Goal: Task Accomplishment & Management: Manage account settings

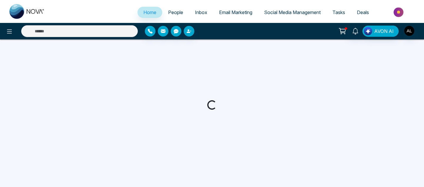
select select "*"
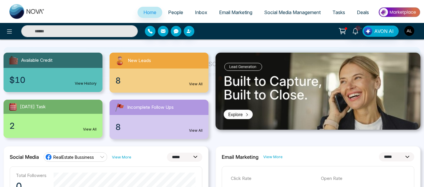
scroll to position [55, 0]
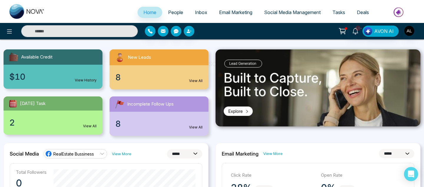
click at [340, 10] on span "Tasks" at bounding box center [338, 12] width 13 height 6
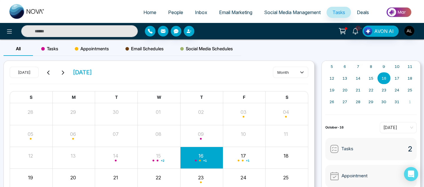
click at [98, 49] on span "Appointments" at bounding box center [92, 48] width 34 height 7
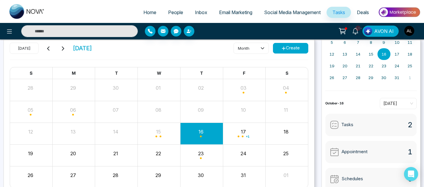
scroll to position [20, 0]
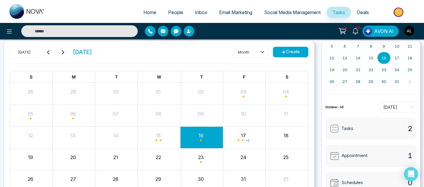
click at [177, 12] on span "People" at bounding box center [175, 12] width 15 height 6
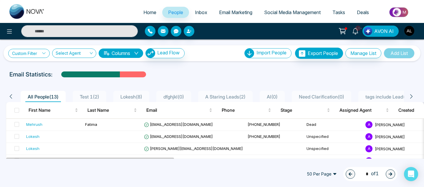
click at [46, 57] on link "Custom Filter" at bounding box center [29, 53] width 42 height 9
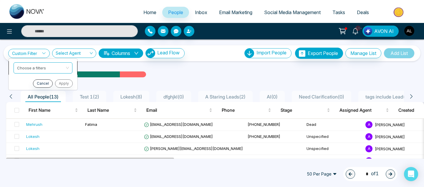
click at [47, 68] on input "search" at bounding box center [41, 67] width 48 height 9
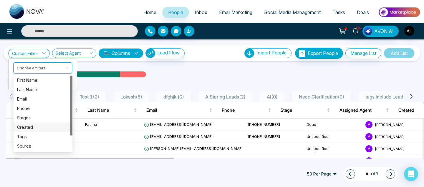
scroll to position [19, 0]
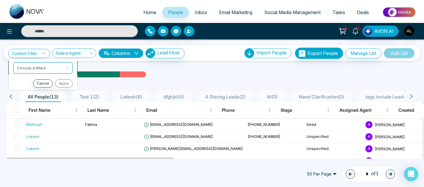
click at [40, 67] on input "search" at bounding box center [41, 67] width 48 height 9
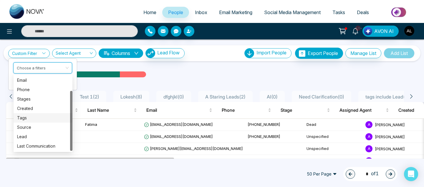
click at [28, 118] on div "Tags" at bounding box center [43, 118] width 52 height 6
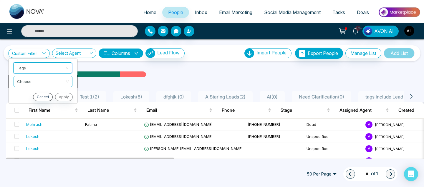
click at [39, 80] on input "search" at bounding box center [41, 80] width 48 height 9
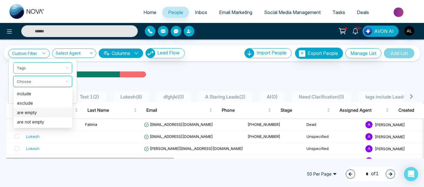
scroll to position [1, 0]
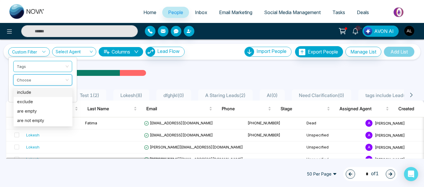
click at [44, 95] on div "include" at bounding box center [43, 92] width 52 height 6
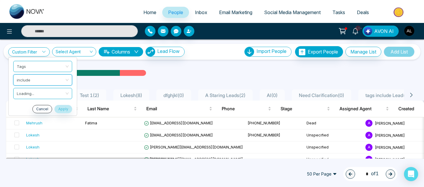
click at [44, 95] on input "search" at bounding box center [41, 92] width 48 height 9
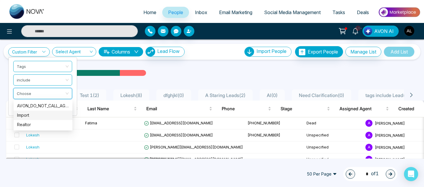
click at [39, 115] on div "Import" at bounding box center [43, 115] width 52 height 6
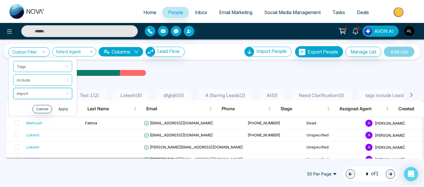
click at [61, 112] on button "Apply" at bounding box center [63, 109] width 18 height 8
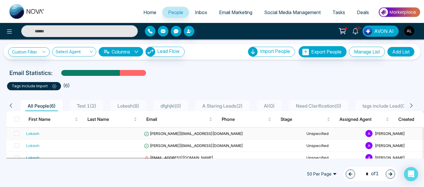
click at [34, 131] on div "Lokesh" at bounding box center [32, 134] width 13 height 6
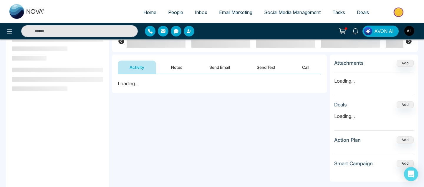
scroll to position [58, 0]
click at [263, 68] on button "Send Text" at bounding box center [266, 66] width 42 height 13
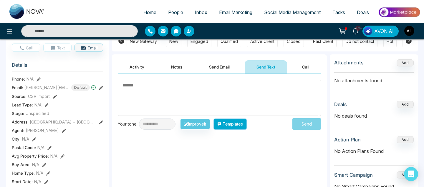
click at [240, 129] on button "Templates" at bounding box center [229, 124] width 33 height 11
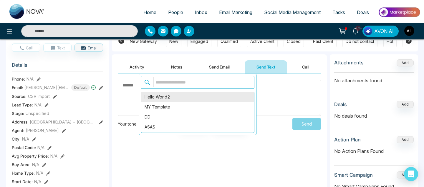
click at [170, 96] on div "Hello World2" at bounding box center [197, 97] width 113 height 10
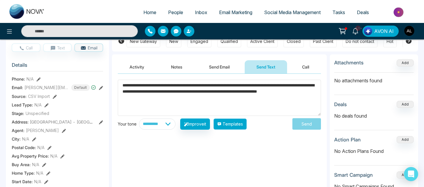
click at [234, 124] on button "Templates" at bounding box center [229, 124] width 33 height 11
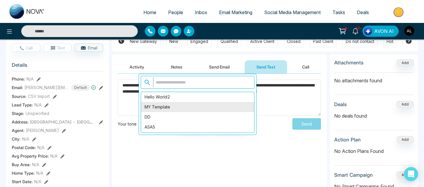
click at [161, 109] on div "MY Template" at bounding box center [197, 107] width 113 height 10
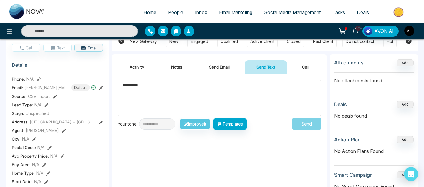
drag, startPoint x: 120, startPoint y: 87, endPoint x: 171, endPoint y: 87, distance: 50.6
click at [170, 87] on textarea "**********" at bounding box center [219, 98] width 203 height 36
click at [143, 99] on textarea "**********" at bounding box center [219, 98] width 203 height 36
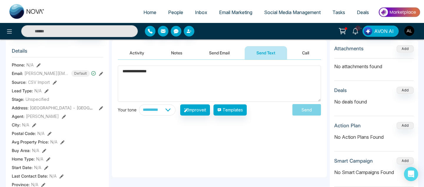
scroll to position [53, 0]
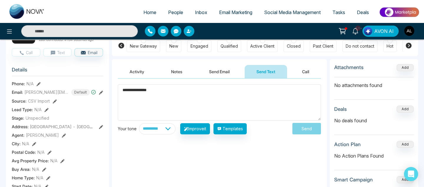
click at [240, 102] on textarea "**********" at bounding box center [219, 103] width 203 height 36
drag, startPoint x: 145, startPoint y: 91, endPoint x: 114, endPoint y: 90, distance: 31.2
click at [115, 91] on div "**********" at bounding box center [219, 138] width 215 height 118
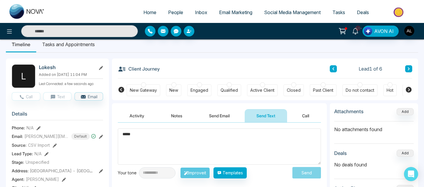
scroll to position [0, 0]
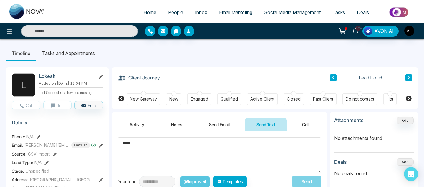
type textarea "*****"
click at [132, 29] on input "text" at bounding box center [79, 31] width 117 height 12
type input "*****"
click at [76, 31] on input "*****" at bounding box center [79, 31] width 117 height 12
type input "*"
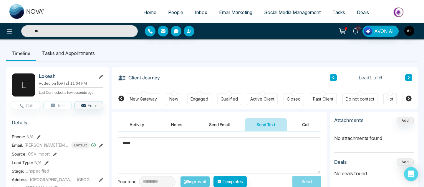
type input "*"
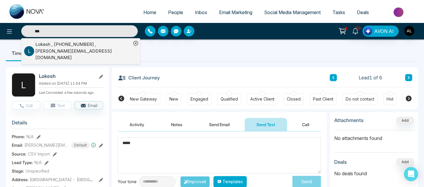
type input "***"
click at [49, 44] on div "[PERSON_NAME] , [PHONE_NUMBER] , [PERSON_NAME][EMAIL_ADDRESS][DOMAIN_NAME]" at bounding box center [83, 51] width 96 height 20
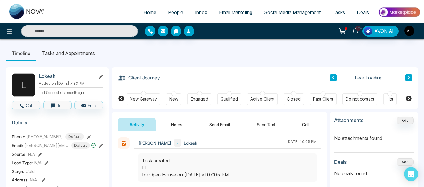
click at [271, 126] on button "Send Text" at bounding box center [266, 124] width 42 height 13
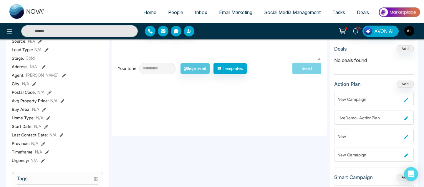
scroll to position [117, 0]
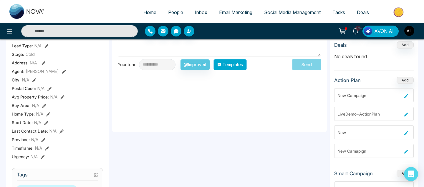
click at [243, 67] on button "Templates" at bounding box center [229, 64] width 33 height 11
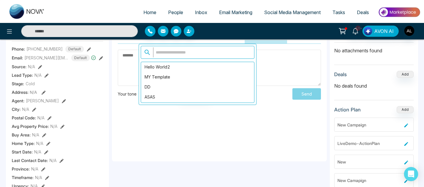
scroll to position [82, 0]
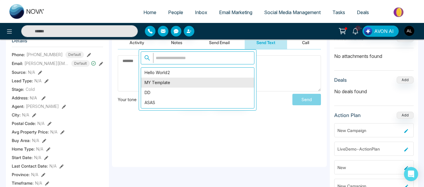
click at [162, 87] on div "MY Template" at bounding box center [197, 83] width 113 height 10
type textarea "**********"
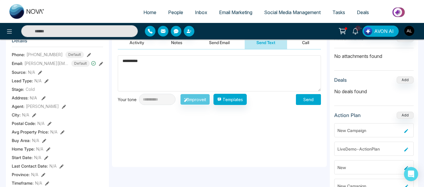
click at [314, 103] on button "Send" at bounding box center [308, 99] width 25 height 11
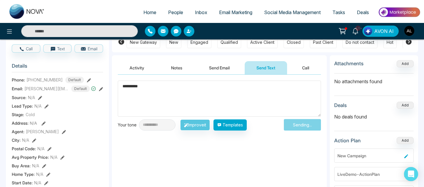
scroll to position [56, 0]
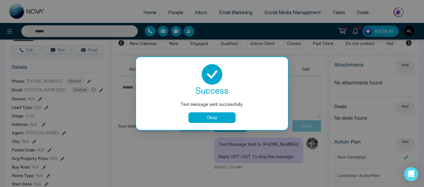
click at [220, 122] on button "Okay" at bounding box center [211, 117] width 47 height 11
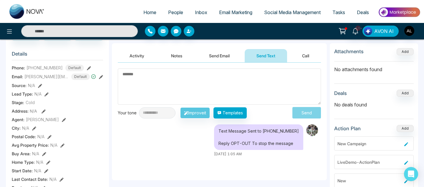
scroll to position [68, 0]
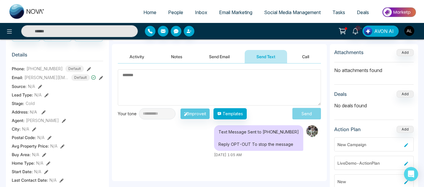
drag, startPoint x: 222, startPoint y: 131, endPoint x: 297, endPoint y: 148, distance: 76.4
click at [297, 148] on div "Text Message Sent to [PHONE_NUMBER] Reply OPT-OUT To stop the message" at bounding box center [258, 138] width 89 height 26
click at [276, 132] on div "Text Message Sent to [PHONE_NUMBER] Reply OPT-OUT To stop the message" at bounding box center [258, 138] width 89 height 26
drag, startPoint x: 294, startPoint y: 145, endPoint x: 234, endPoint y: 143, distance: 59.8
click at [235, 143] on div "Text Message Sent to [PHONE_NUMBER] Reply OPT-OUT To stop the message" at bounding box center [258, 138] width 89 height 26
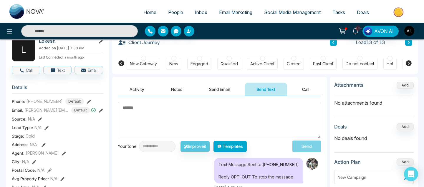
scroll to position [0, 0]
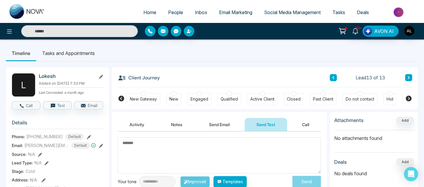
drag, startPoint x: 40, startPoint y: 75, endPoint x: 66, endPoint y: 76, distance: 26.2
click at [66, 76] on h2 "Lokesh" at bounding box center [66, 76] width 55 height 6
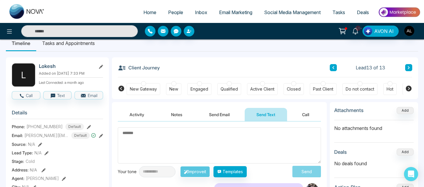
scroll to position [10, 0]
click at [100, 66] on icon at bounding box center [101, 67] width 4 height 4
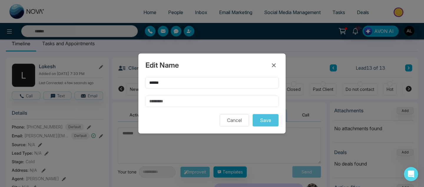
click at [169, 96] on input "text" at bounding box center [211, 101] width 133 height 11
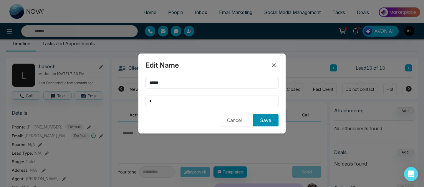
type input "*"
click at [267, 120] on button "Save" at bounding box center [266, 120] width 26 height 12
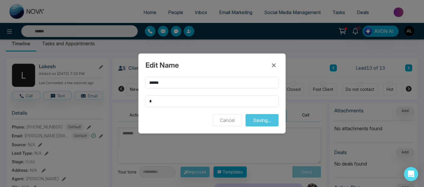
scroll to position [10, 0]
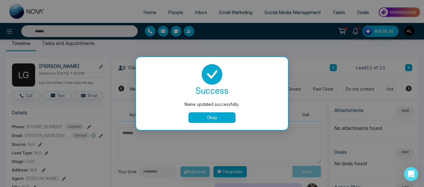
click at [222, 118] on button "Okay" at bounding box center [211, 117] width 47 height 11
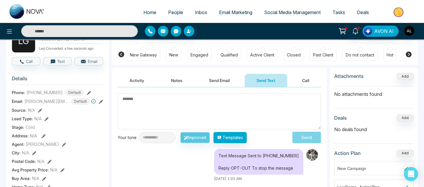
scroll to position [52, 0]
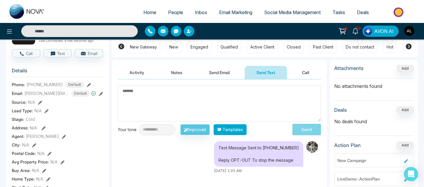
click at [234, 132] on button "Templates" at bounding box center [229, 129] width 33 height 11
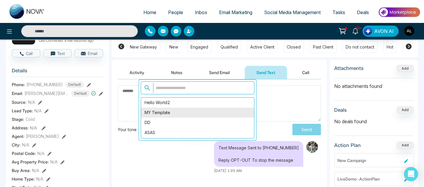
click at [162, 113] on div "MY Template" at bounding box center [197, 113] width 113 height 10
type textarea "**********"
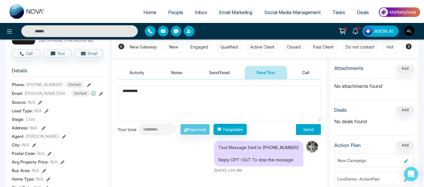
click at [314, 126] on button "Send" at bounding box center [308, 129] width 25 height 11
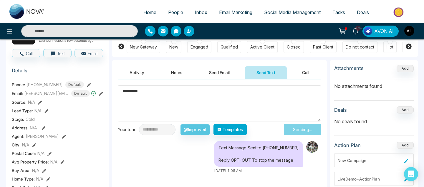
drag, startPoint x: 122, startPoint y: 93, endPoint x: 163, endPoint y: 93, distance: 40.9
click at [163, 93] on textarea "**********" at bounding box center [219, 103] width 203 height 36
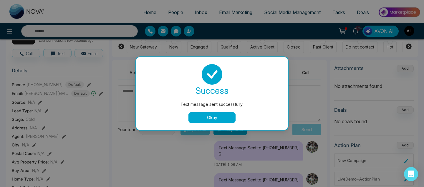
click at [206, 114] on button "Okay" at bounding box center [211, 117] width 47 height 11
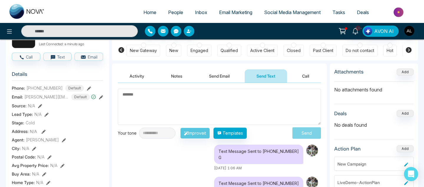
scroll to position [47, 0]
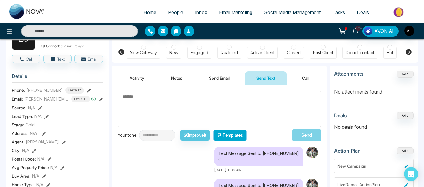
click at [247, 137] on button "Templates" at bounding box center [229, 135] width 33 height 11
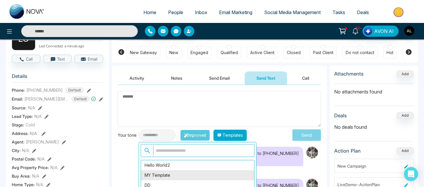
click at [183, 172] on div "MY Template" at bounding box center [197, 175] width 113 height 10
type textarea "**********"
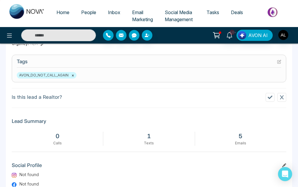
scroll to position [317, 0]
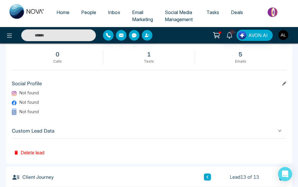
drag, startPoint x: 297, startPoint y: 104, endPoint x: 257, endPoint y: 106, distance: 39.8
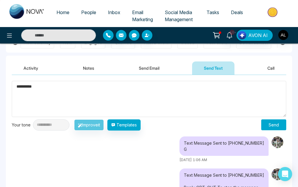
scroll to position [476, 0]
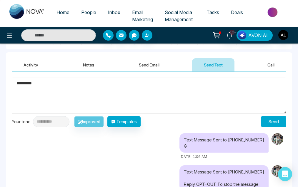
click at [40, 9] on img at bounding box center [26, 11] width 35 height 15
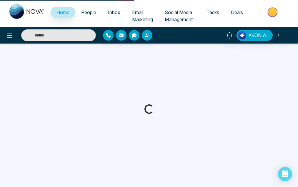
select select "*"
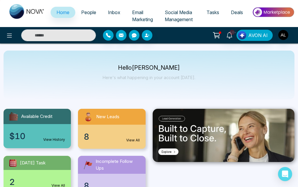
click at [211, 13] on span "Tasks" at bounding box center [213, 12] width 13 height 6
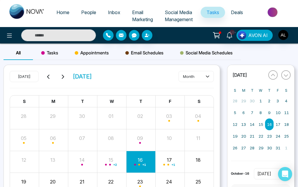
click at [91, 52] on span "Appointments" at bounding box center [92, 52] width 34 height 7
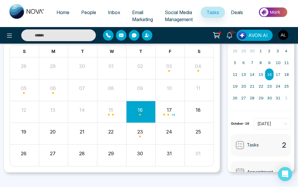
scroll to position [57, 0]
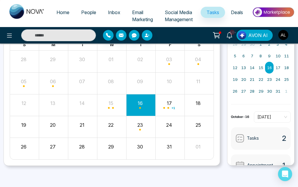
click at [198, 105] on button "18" at bounding box center [198, 103] width 5 height 7
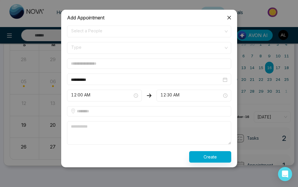
click at [86, 29] on span "Select a People" at bounding box center [149, 32] width 156 height 10
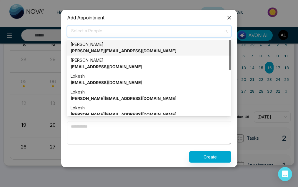
click at [94, 49] on strong "[PERSON_NAME][EMAIL_ADDRESS][DOMAIN_NAME]" at bounding box center [124, 50] width 106 height 5
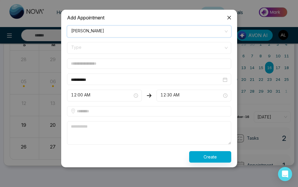
click at [96, 51] on span "Type" at bounding box center [149, 48] width 156 height 10
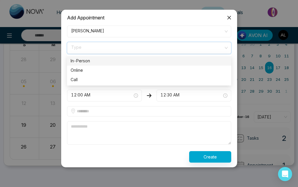
click at [94, 59] on div "In-Person" at bounding box center [149, 61] width 157 height 6
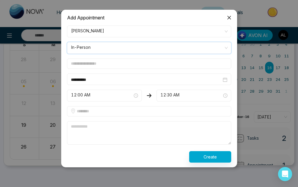
click at [93, 65] on input "text" at bounding box center [149, 64] width 164 height 10
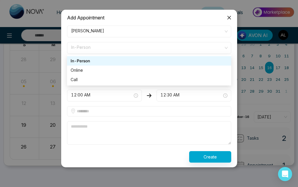
click at [120, 49] on span "In-Person" at bounding box center [149, 48] width 156 height 10
type input "*****"
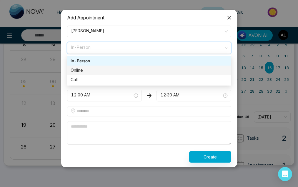
click at [111, 68] on div "Online" at bounding box center [149, 70] width 157 height 6
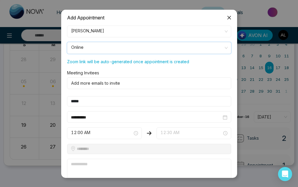
click at [165, 130] on span "12:30 AM" at bounding box center [194, 133] width 67 height 10
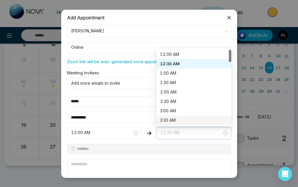
click at [180, 116] on div "3:30 AM" at bounding box center [194, 120] width 75 height 9
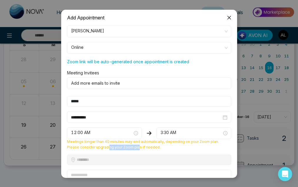
drag, startPoint x: 95, startPoint y: 145, endPoint x: 124, endPoint y: 145, distance: 29.4
click at [124, 145] on span "Meetings longer than 40 minutes may end automatically, depending on your Zoom p…" at bounding box center [149, 144] width 171 height 11
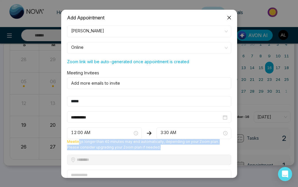
drag, startPoint x: 146, startPoint y: 146, endPoint x: 78, endPoint y: 143, distance: 68.4
click at [78, 143] on span "Meetings longer than 40 minutes may end automatically, depending on your Zoom p…" at bounding box center [149, 144] width 171 height 11
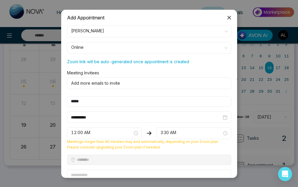
click at [230, 18] on icon "close" at bounding box center [229, 18] width 4 height 4
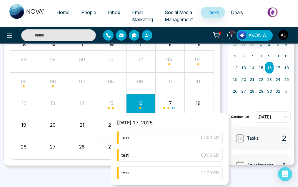
click at [171, 122] on div "[DATE] 17, 2025 nitin 12:00 AM test 03:00 AM tess 11:30 PM" at bounding box center [170, 149] width 118 height 72
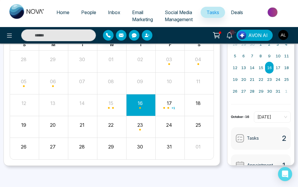
click at [108, 130] on div "22" at bounding box center [111, 127] width 29 height 14
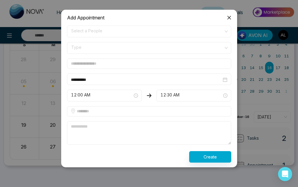
click at [100, 36] on span "Select a People" at bounding box center [149, 32] width 156 height 10
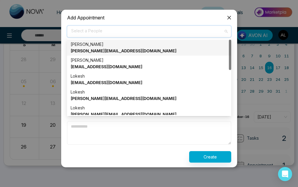
click at [97, 49] on strong "[PERSON_NAME][EMAIL_ADDRESS][DOMAIN_NAME]" at bounding box center [124, 50] width 106 height 5
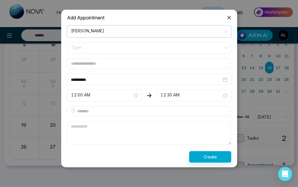
click at [102, 49] on span "Type" at bounding box center [149, 48] width 156 height 10
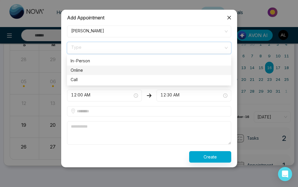
click at [95, 70] on div "Online" at bounding box center [149, 70] width 157 height 6
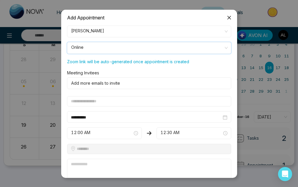
click at [103, 82] on div at bounding box center [148, 83] width 158 height 7
drag, startPoint x: 67, startPoint y: 71, endPoint x: 116, endPoint y: 85, distance: 51.0
click at [117, 85] on div "Meeting Invitees Add more emails to invite" at bounding box center [149, 79] width 171 height 19
click at [89, 133] on span "12:00 AM" at bounding box center [104, 133] width 67 height 10
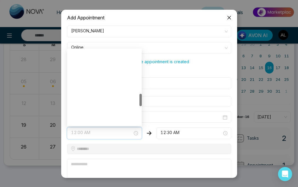
scroll to position [377, 0]
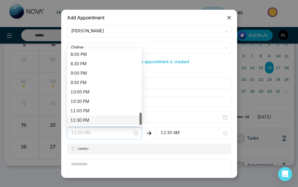
click at [91, 119] on div "11:30 PM" at bounding box center [105, 120] width 68 height 6
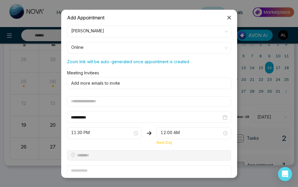
scroll to position [33, 0]
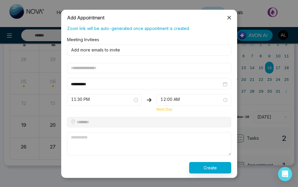
click at [120, 137] on textarea at bounding box center [149, 144] width 164 height 24
type textarea "********"
click at [205, 172] on button "Create" at bounding box center [210, 167] width 42 height 11
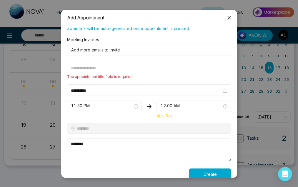
click at [103, 67] on input "text" at bounding box center [149, 68] width 164 height 10
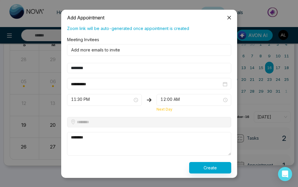
type input "********"
click at [208, 170] on button "Create" at bounding box center [210, 167] width 42 height 11
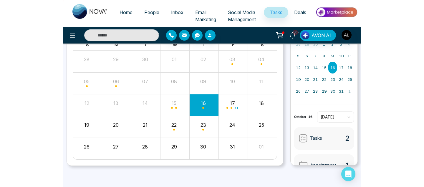
scroll to position [53, 0]
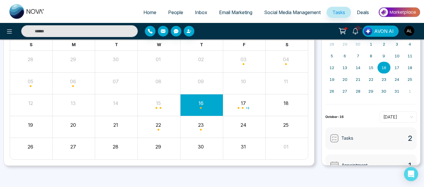
click at [408, 27] on img "button" at bounding box center [409, 31] width 10 height 10
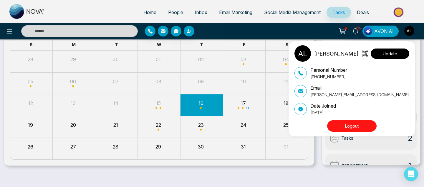
click at [403, 54] on button "Update" at bounding box center [390, 54] width 39 height 10
select select
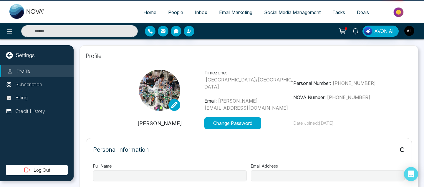
type input "**********"
select select "***"
type input "**********"
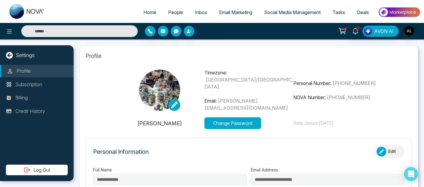
type input "**********"
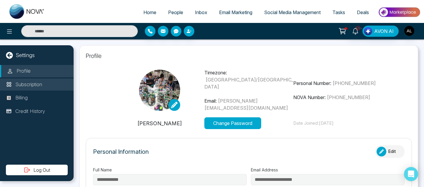
click at [33, 85] on p "Subscription" at bounding box center [28, 85] width 27 height 8
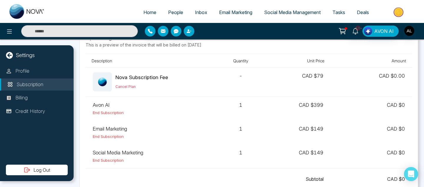
scroll to position [21, 0]
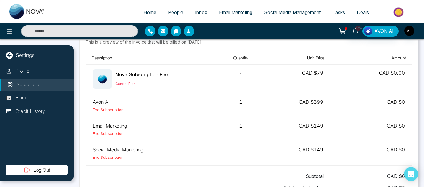
click at [239, 11] on span "Email Marketing" at bounding box center [235, 12] width 33 height 6
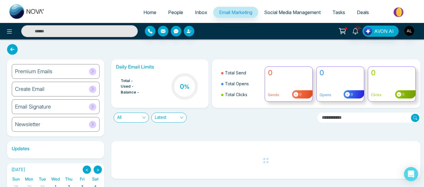
scroll to position [1, 0]
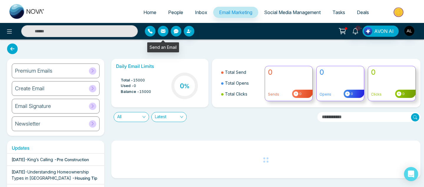
click at [166, 32] on button "button" at bounding box center [163, 31] width 11 height 11
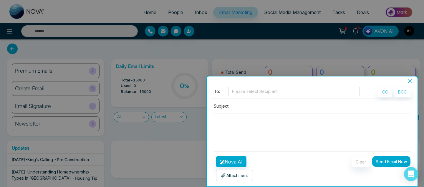
click at [411, 78] on div "Batch Email" at bounding box center [312, 80] width 211 height 7
click at [410, 81] on icon "close" at bounding box center [410, 82] width 4 height 4
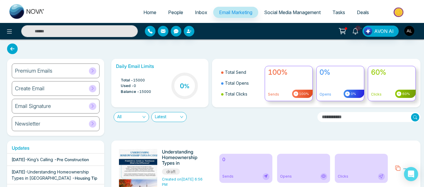
click at [54, 89] on div "Create Email" at bounding box center [56, 88] width 88 height 15
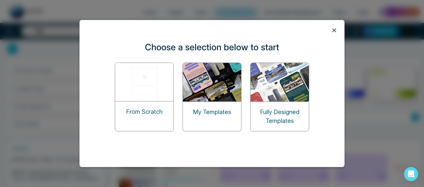
click at [198, 102] on div "My Templates" at bounding box center [212, 112] width 58 height 21
click at [206, 75] on img at bounding box center [212, 82] width 59 height 39
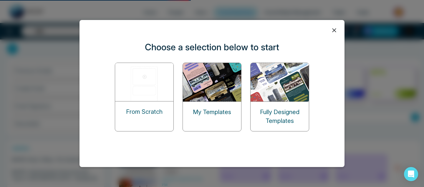
click at [213, 95] on img at bounding box center [212, 82] width 59 height 39
click at [214, 77] on img at bounding box center [212, 82] width 59 height 39
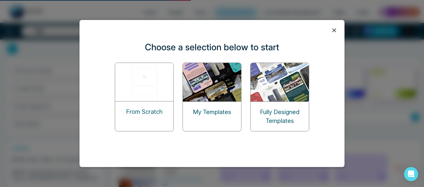
click at [210, 97] on img at bounding box center [212, 82] width 59 height 39
click at [208, 111] on p "My Templates" at bounding box center [212, 112] width 38 height 9
click at [210, 91] on img at bounding box center [212, 82] width 59 height 39
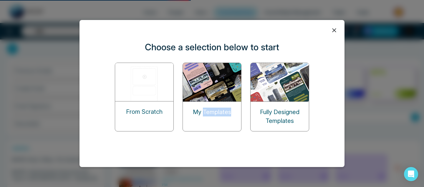
click at [210, 91] on img at bounding box center [212, 82] width 59 height 39
click at [208, 110] on p "My Templates" at bounding box center [212, 112] width 38 height 9
click at [189, 113] on div "My Templates" at bounding box center [212, 112] width 58 height 21
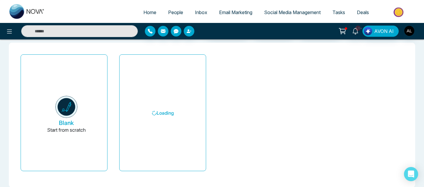
scroll to position [32, 0]
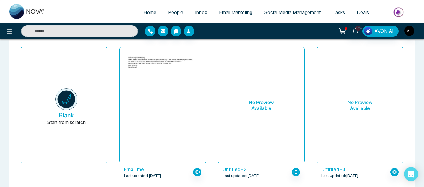
click at [259, 115] on h6 "No Preview Available" at bounding box center [261, 105] width 72 height 107
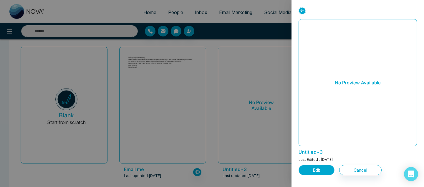
click at [326, 169] on button "Edit" at bounding box center [317, 170] width 36 height 10
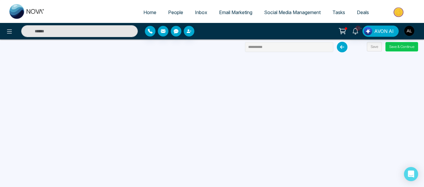
click at [402, 45] on button "Save & Continue" at bounding box center [401, 46] width 33 height 9
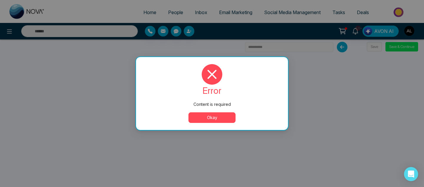
click at [213, 120] on button "Okay" at bounding box center [211, 117] width 47 height 11
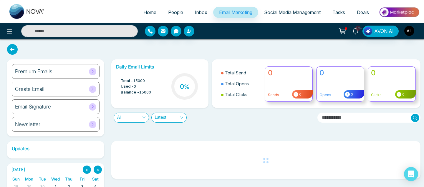
click at [29, 84] on div "Create Email" at bounding box center [56, 89] width 88 height 15
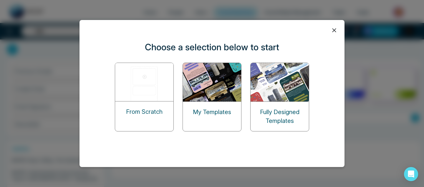
click at [272, 93] on img at bounding box center [280, 82] width 59 height 39
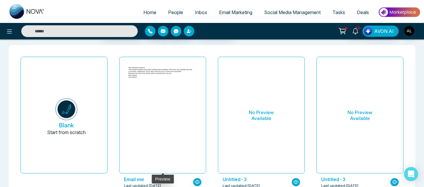
scroll to position [24, 0]
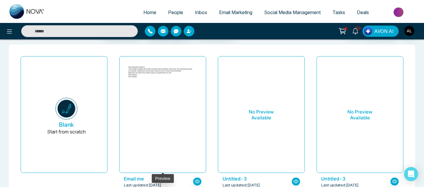
click at [181, 127] on div at bounding box center [163, 114] width 72 height 107
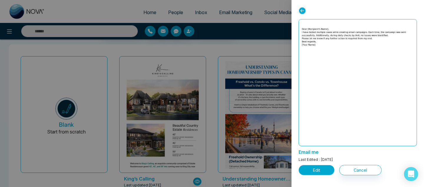
click at [315, 168] on button "Edit" at bounding box center [317, 170] width 36 height 10
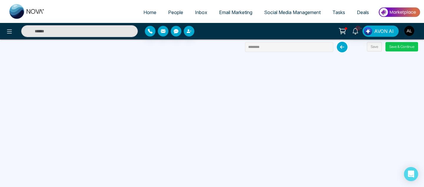
click at [408, 49] on button "Save & Continue" at bounding box center [401, 46] width 33 height 9
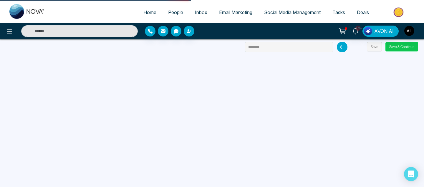
click at [407, 48] on button "Save & Continue" at bounding box center [401, 46] width 33 height 9
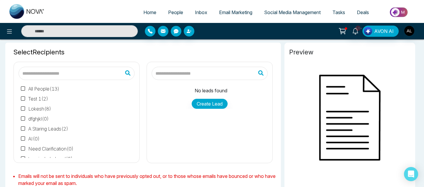
type input "********"
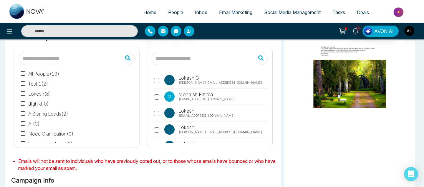
scroll to position [3, 0]
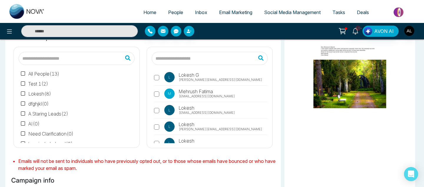
click at [160, 78] on label "L Lokesh G [EMAIL_ADDRESS][DOMAIN_NAME]" at bounding box center [211, 79] width 114 height 14
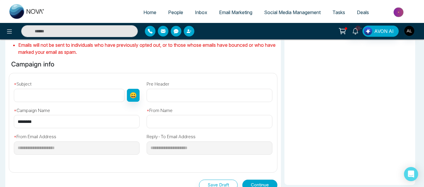
scroll to position [146, 0]
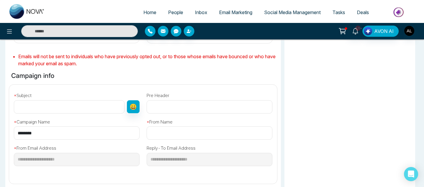
click at [100, 105] on input "text" at bounding box center [69, 106] width 111 height 13
type input "***"
click at [77, 132] on input "********" at bounding box center [77, 133] width 126 height 13
click at [174, 102] on input "text" at bounding box center [210, 106] width 126 height 13
type input "***"
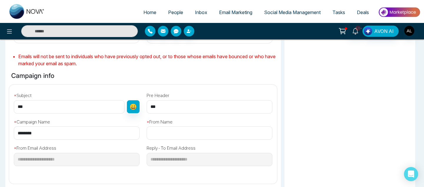
click at [185, 133] on input "text" at bounding box center [210, 133] width 126 height 13
type input "*****"
click at [147, 178] on div "**********" at bounding box center [143, 132] width 275 height 95
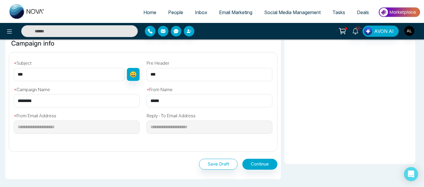
scroll to position [222, 0]
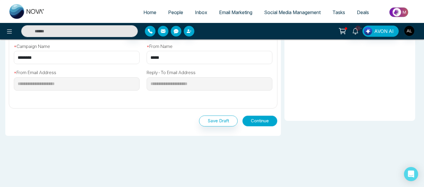
click at [264, 121] on button "Continue" at bounding box center [259, 121] width 35 height 11
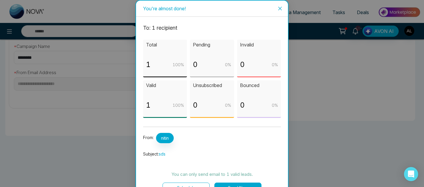
scroll to position [14, 0]
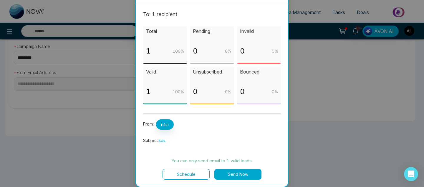
click at [314, 48] on div "You're almost done! To: 1 recipient Total 1 100 % Pending 0 0 % Invalid 0 0 % […" at bounding box center [212, 93] width 424 height 187
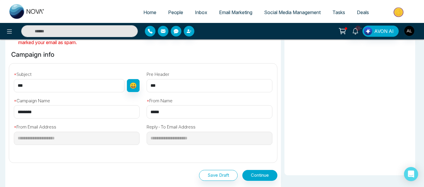
scroll to position [76, 0]
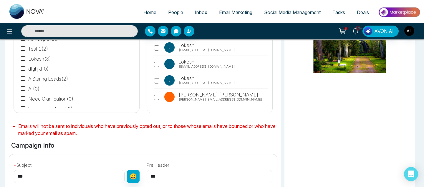
click at [148, 12] on span "Home" at bounding box center [149, 12] width 13 height 6
select select "*"
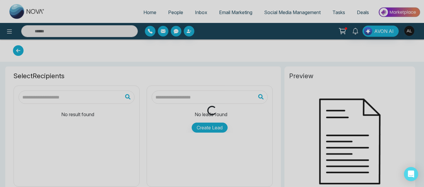
type input "********"
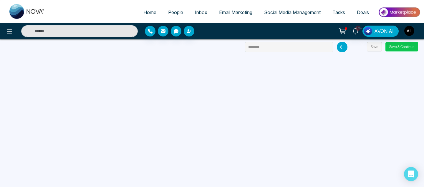
click at [395, 48] on button "Save & Continue" at bounding box center [401, 46] width 33 height 9
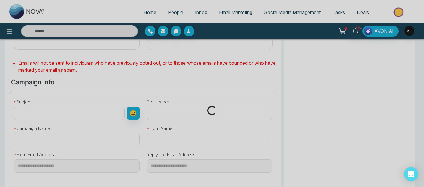
type input "********"
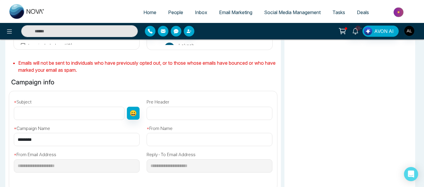
click at [175, 115] on input "text" at bounding box center [210, 113] width 126 height 13
type input "****"
click at [72, 117] on input "text" at bounding box center [69, 113] width 111 height 13
type input "**"
click at [176, 132] on div "* From Name" at bounding box center [209, 133] width 133 height 27
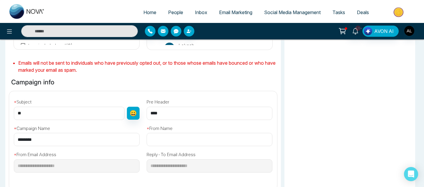
click at [176, 136] on input "text" at bounding box center [210, 139] width 126 height 13
type input "**********"
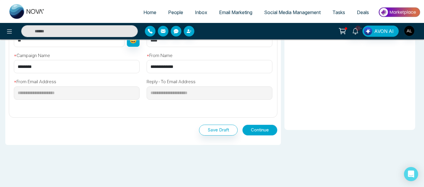
click at [257, 127] on button "Continue" at bounding box center [259, 130] width 35 height 11
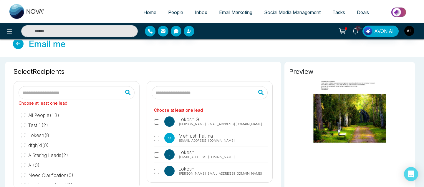
scroll to position [6, 0]
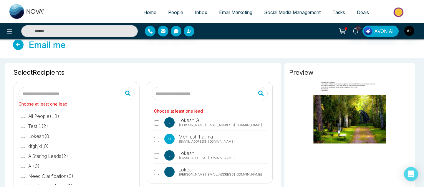
click at [160, 121] on label "L Lokesh G [EMAIL_ADDRESS][DOMAIN_NAME]" at bounding box center [211, 124] width 114 height 14
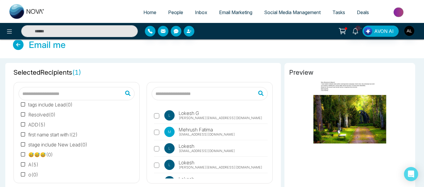
scroll to position [222, 0]
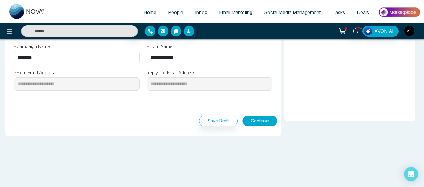
click at [258, 125] on button "Continue" at bounding box center [259, 121] width 35 height 11
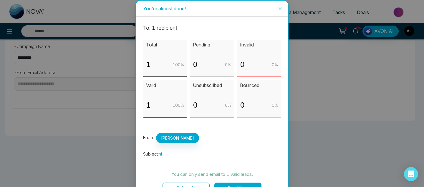
scroll to position [14, 0]
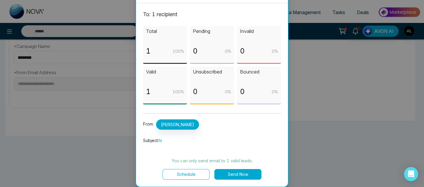
click at [178, 173] on button "Schedule" at bounding box center [186, 174] width 47 height 11
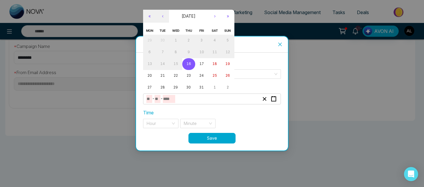
click at [169, 99] on input "number" at bounding box center [169, 99] width 12 height 8
click at [203, 69] on button "17" at bounding box center [201, 64] width 13 height 12
type input "**"
type input "****"
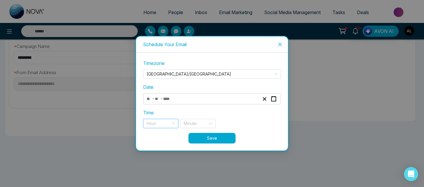
click at [163, 122] on input "search" at bounding box center [159, 123] width 24 height 9
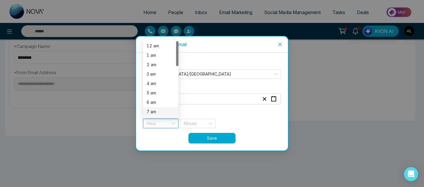
click at [165, 110] on div "7 am" at bounding box center [161, 112] width 28 height 6
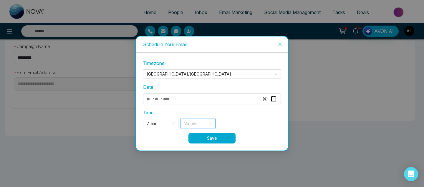
click at [196, 124] on input "search" at bounding box center [196, 123] width 24 height 9
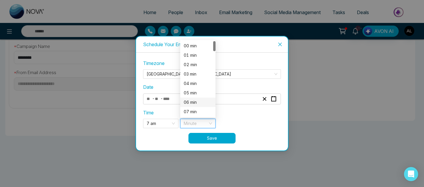
click at [195, 103] on div "06 min" at bounding box center [198, 102] width 28 height 6
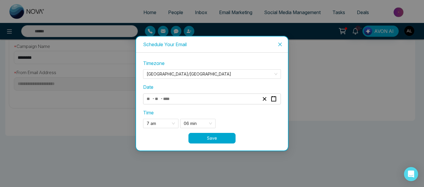
click at [206, 140] on button "Save" at bounding box center [211, 138] width 47 height 11
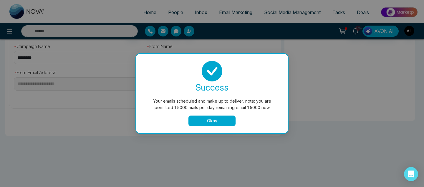
click at [211, 122] on button "Okay" at bounding box center [211, 121] width 47 height 11
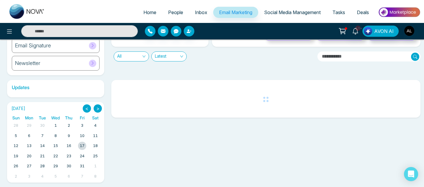
scroll to position [64, 0]
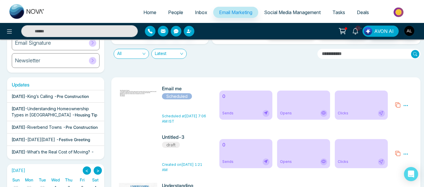
click at [405, 105] on icon at bounding box center [405, 105] width 5 height 5
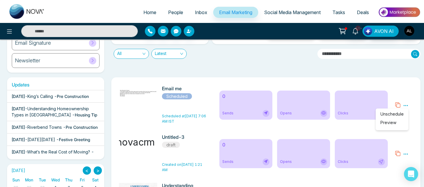
click at [291, 14] on span "Social Media Management" at bounding box center [292, 12] width 57 height 6
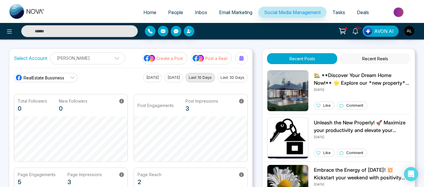
click at [206, 59] on p "Post a Reel" at bounding box center [216, 58] width 22 height 6
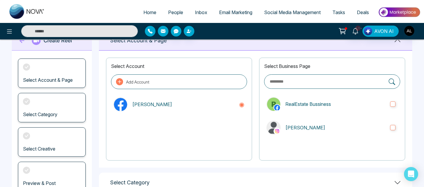
scroll to position [110, 0]
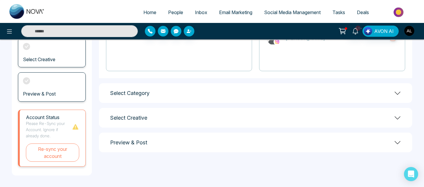
click at [410, 29] on img "button" at bounding box center [409, 31] width 10 height 10
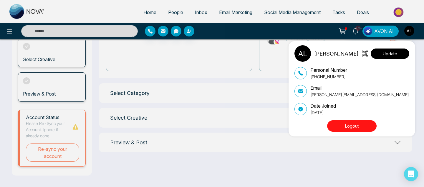
click at [384, 58] on button "Update" at bounding box center [390, 54] width 39 height 10
select select "***"
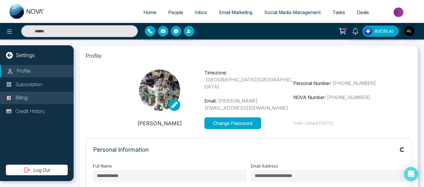
click at [27, 100] on p "Billing" at bounding box center [21, 98] width 12 height 8
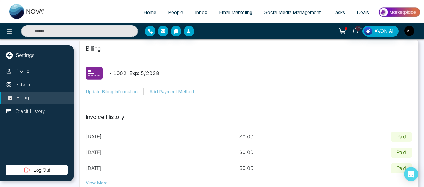
scroll to position [8, 0]
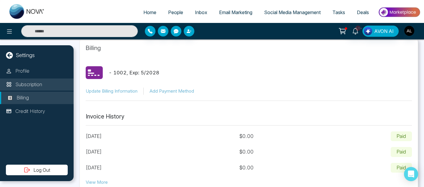
click at [39, 89] on li "Subscription" at bounding box center [37, 85] width 74 height 12
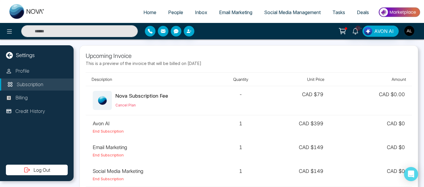
click at [335, 16] on link "Tasks" at bounding box center [339, 12] width 24 height 11
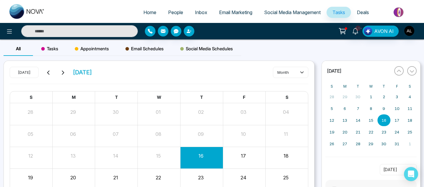
click at [90, 47] on span "Appointments" at bounding box center [92, 48] width 34 height 7
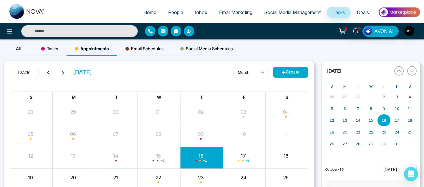
click at [286, 72] on button "Create" at bounding box center [290, 72] width 35 height 11
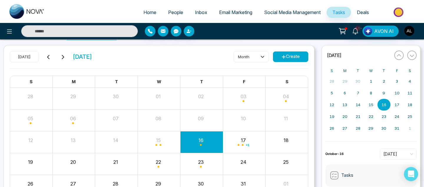
scroll to position [18, 0]
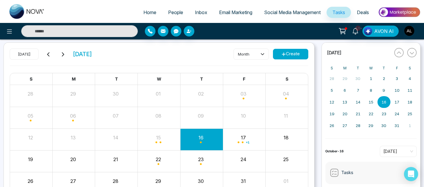
click at [286, 53] on button "Create" at bounding box center [290, 54] width 35 height 11
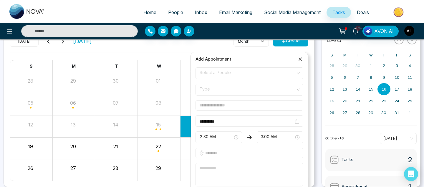
scroll to position [29, 0]
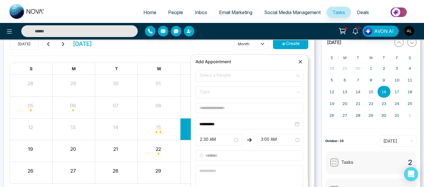
click at [229, 77] on span "Select a People" at bounding box center [250, 76] width 100 height 10
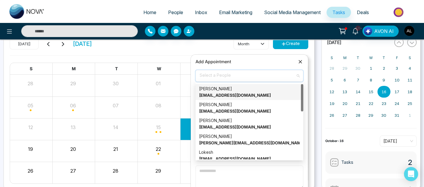
click at [224, 98] on div "Mehrush Fatima [EMAIL_ADDRESS][DOMAIN_NAME]" at bounding box center [249, 92] width 101 height 13
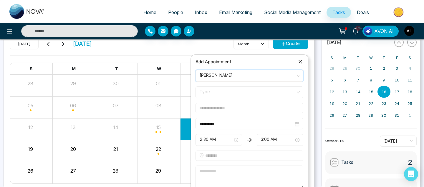
click at [224, 95] on span "Type" at bounding box center [250, 92] width 100 height 10
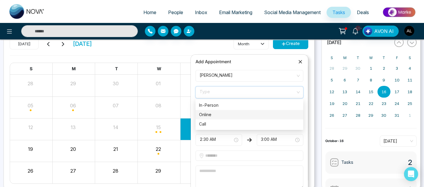
click at [218, 117] on div "Online" at bounding box center [249, 115] width 101 height 6
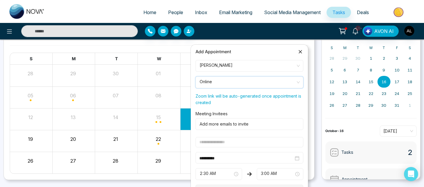
scroll to position [47, 0]
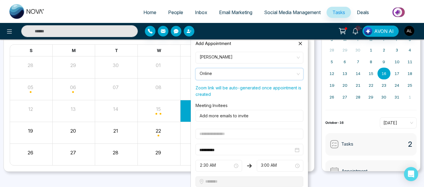
click at [228, 120] on div "Add more emails to invite" at bounding box center [250, 116] width 108 height 12
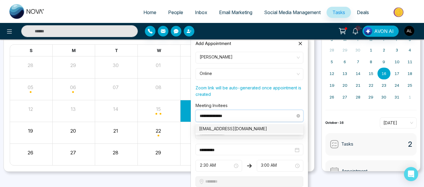
type input "**********"
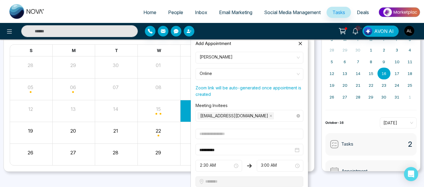
click at [285, 116] on div "[EMAIL_ADDRESS][DOMAIN_NAME]" at bounding box center [249, 116] width 102 height 8
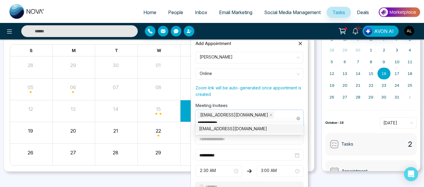
type input "**********"
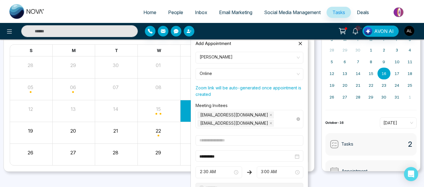
click at [288, 117] on div "[EMAIL_ADDRESS][DOMAIN_NAME] [EMAIL_ADDRESS][DOMAIN_NAME]" at bounding box center [249, 119] width 102 height 16
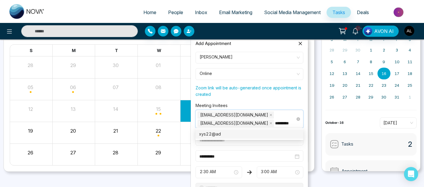
type input "**********"
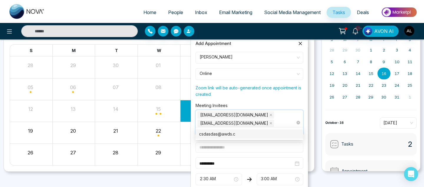
type input "**********"
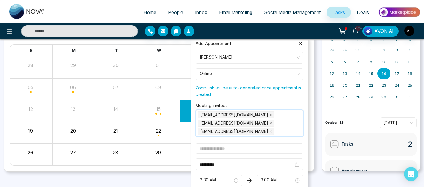
click at [206, 105] on label "Meeting Invitees" at bounding box center [212, 106] width 32 height 8
copy div "Meeting Invitees [EMAIL_ADDRESS][DOMAIN_NAME] [EMAIL_ADDRESS][DOMAIN_NAME] [EMA…"
